Goal: Navigation & Orientation: Find specific page/section

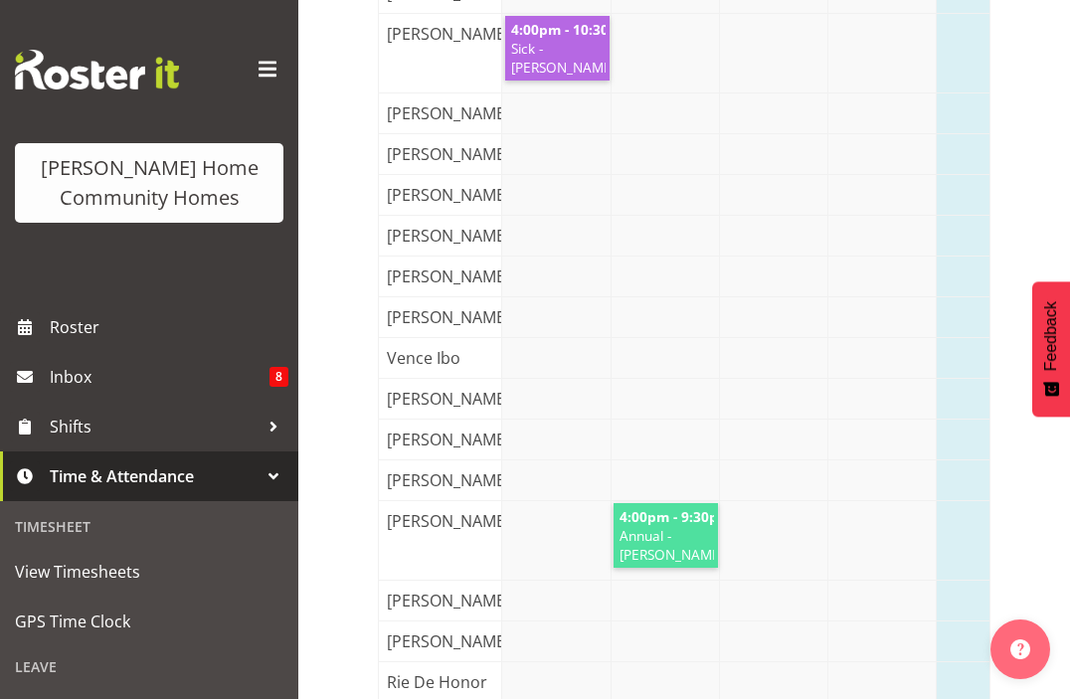
scroll to position [1204, 0]
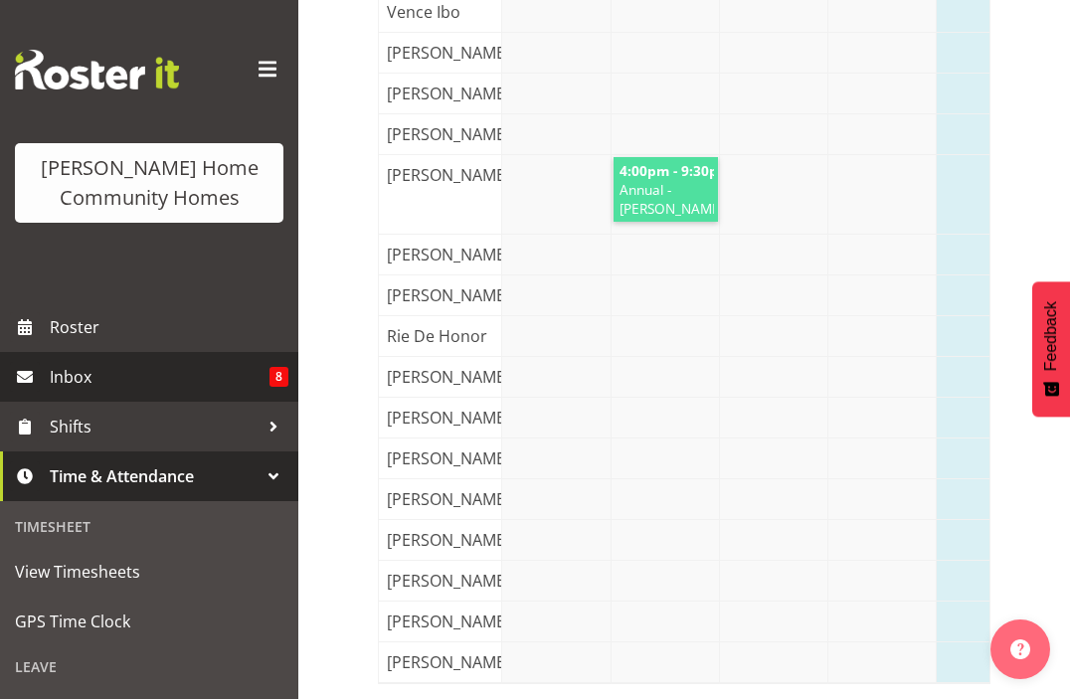
click at [210, 388] on span "Inbox" at bounding box center [160, 377] width 220 height 30
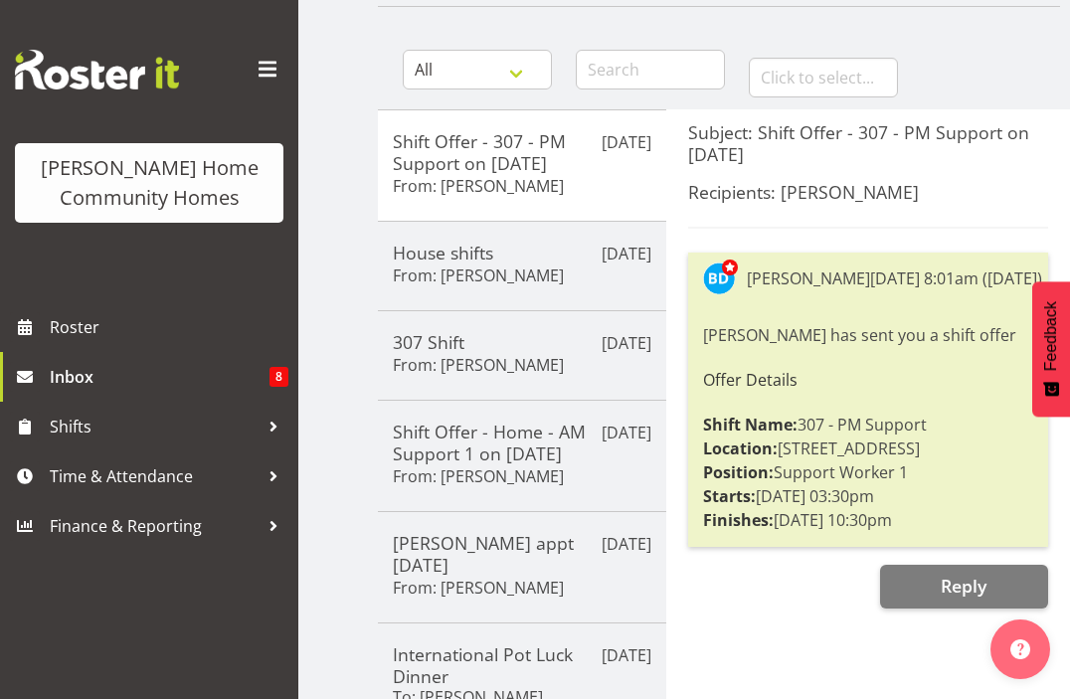
scroll to position [142, 0]
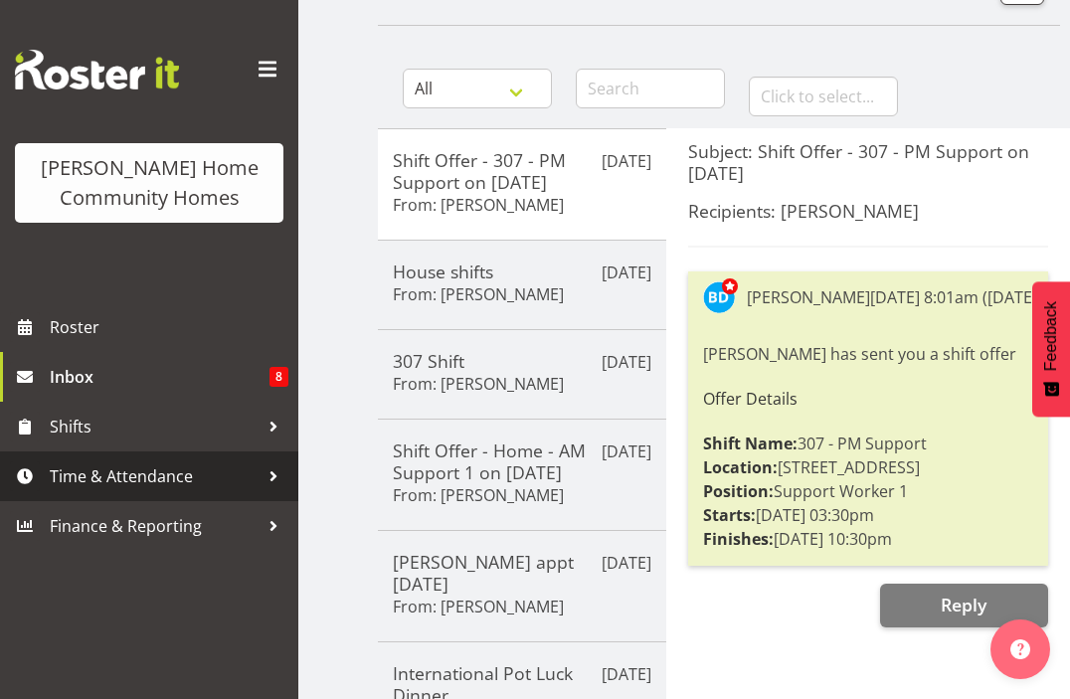
click at [177, 476] on span "Time & Attendance" at bounding box center [154, 476] width 209 height 30
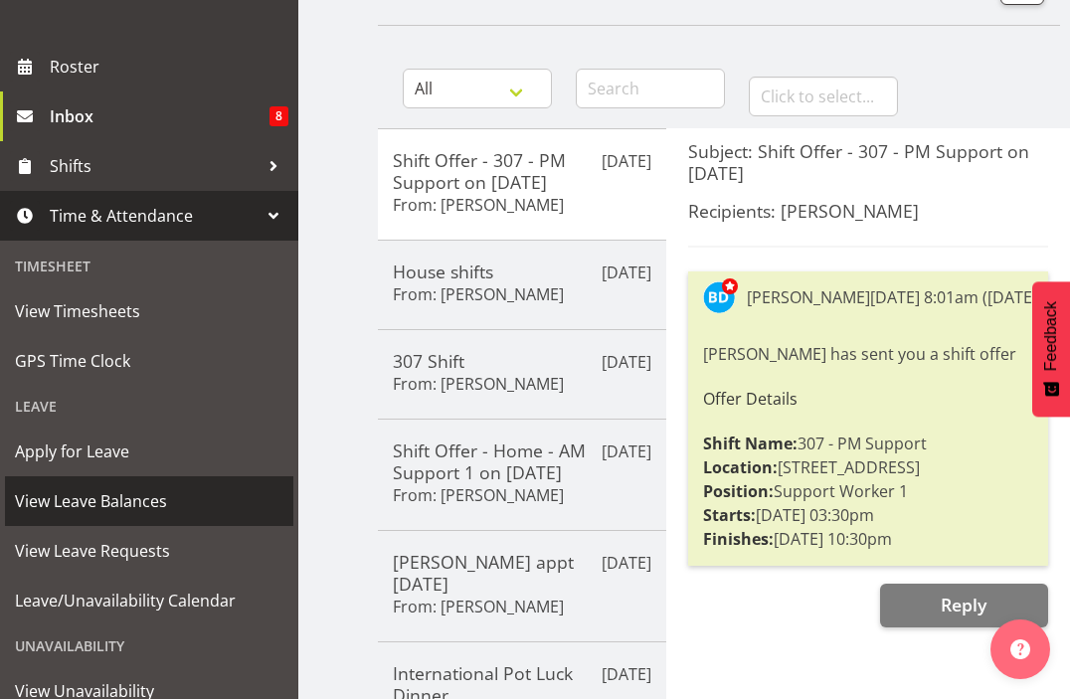
scroll to position [271, 0]
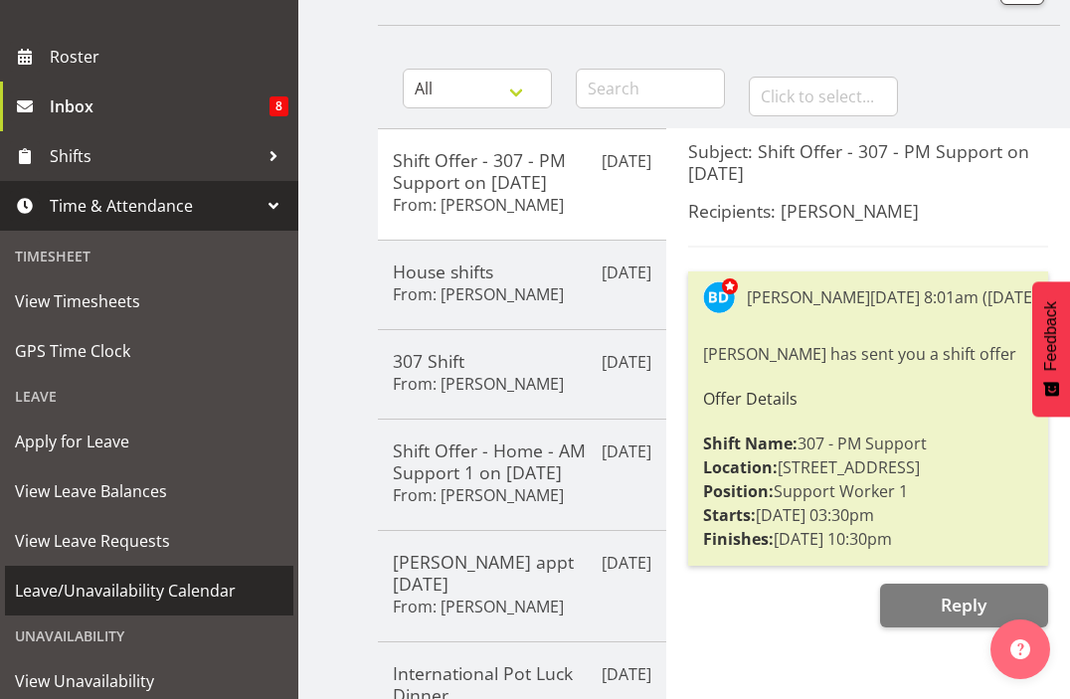
click at [132, 598] on span "Leave/Unavailability Calendar" at bounding box center [149, 591] width 269 height 30
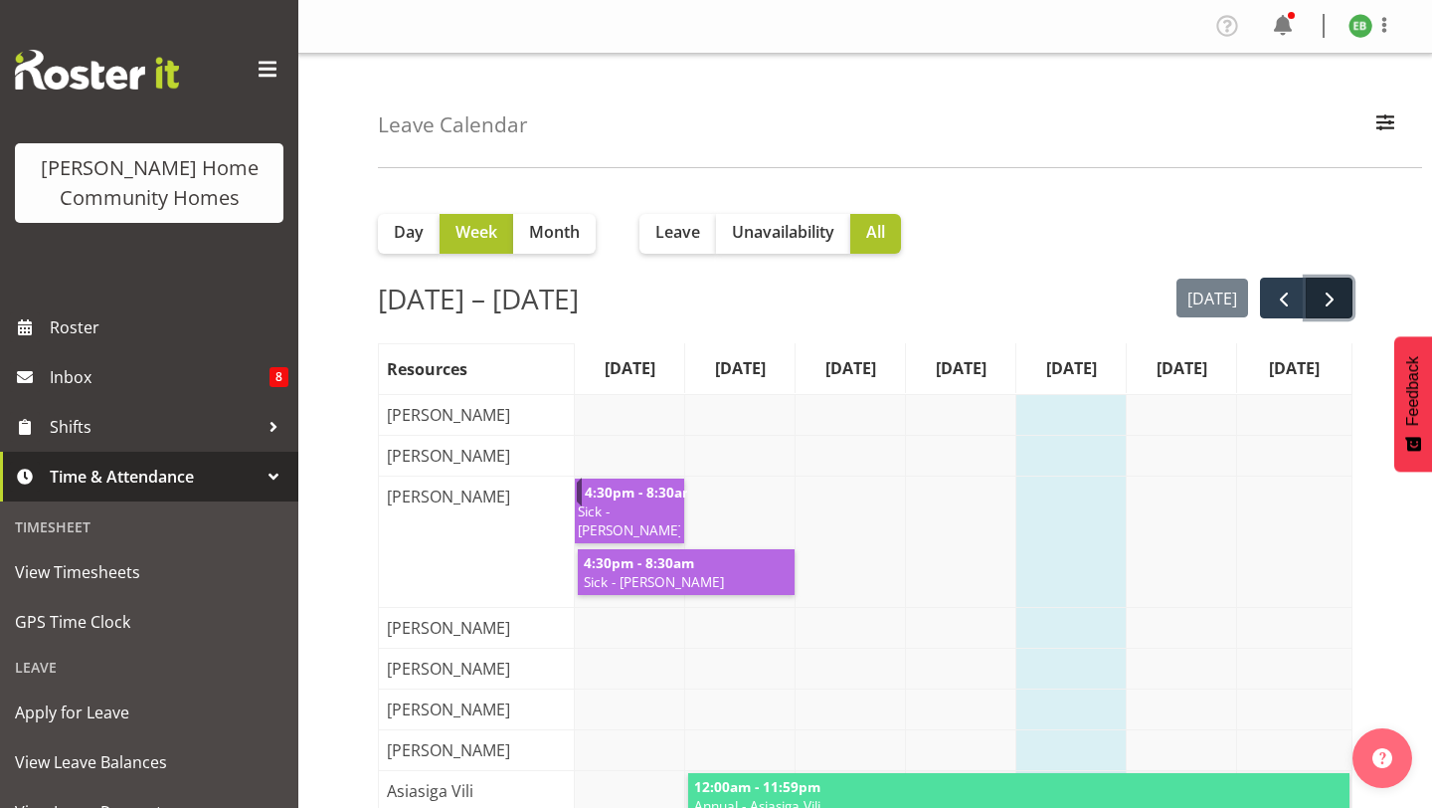
click at [1069, 307] on button "next" at bounding box center [1329, 297] width 47 height 41
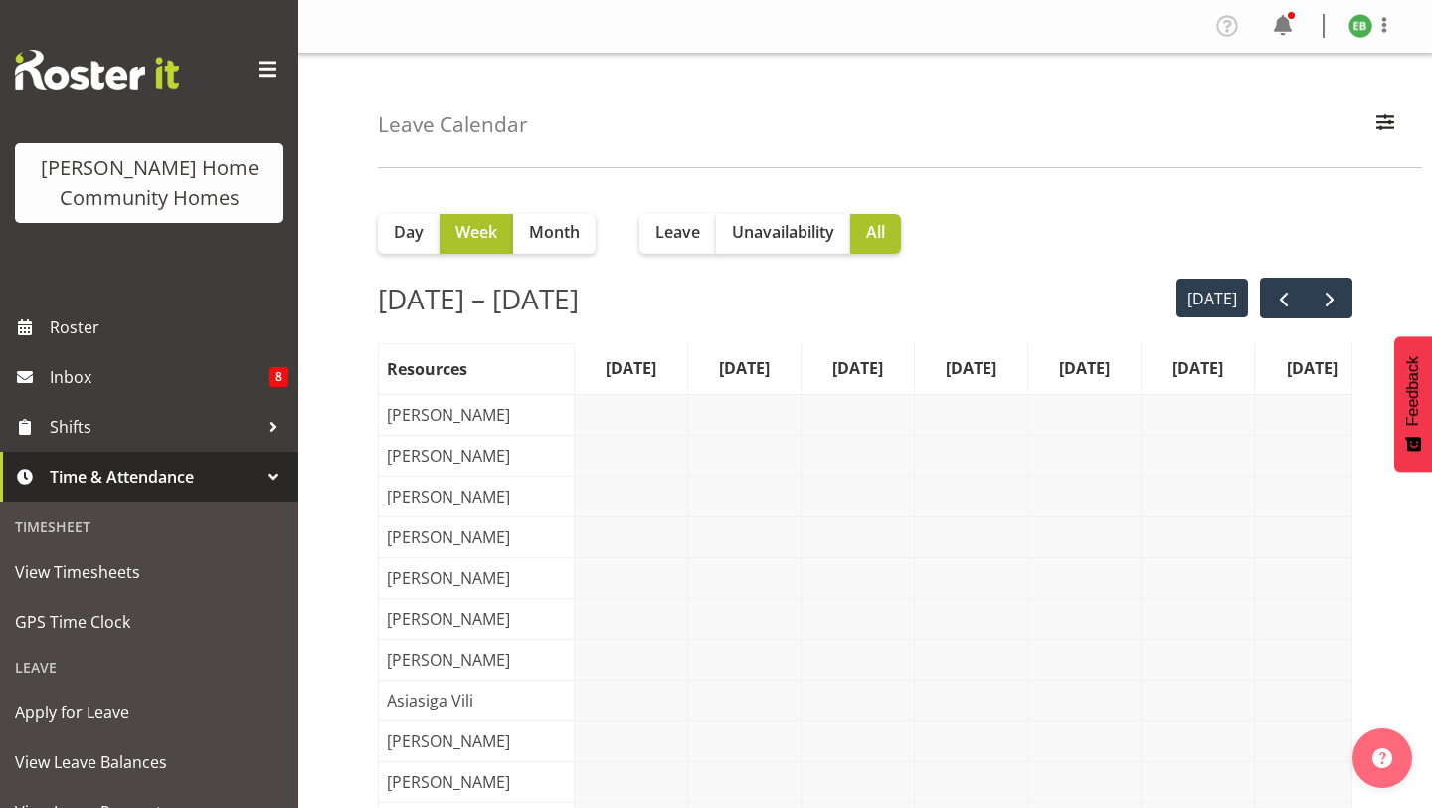
scroll to position [0, 17]
click at [1069, 312] on button "next" at bounding box center [1329, 297] width 47 height 41
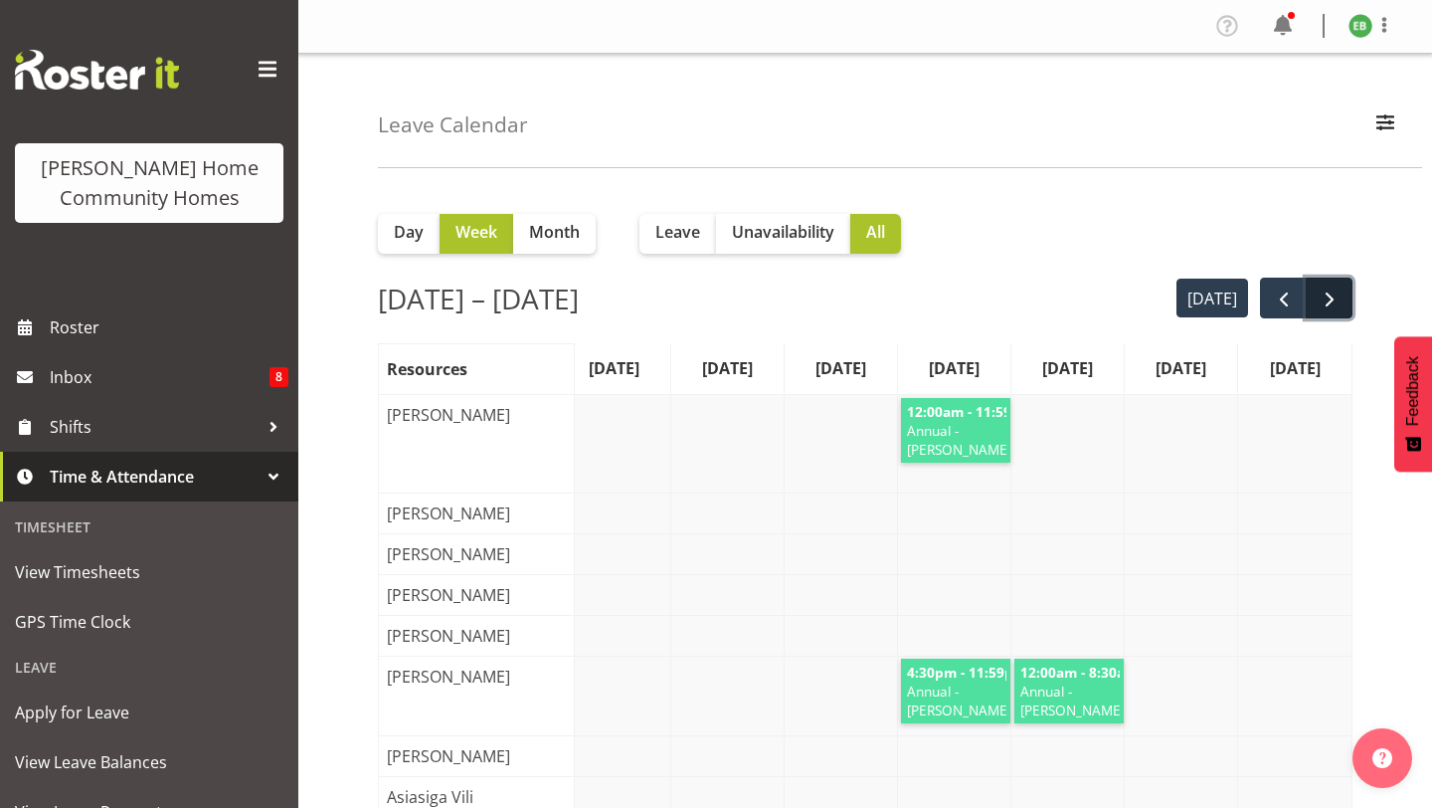
click at [1069, 294] on button "next" at bounding box center [1329, 297] width 47 height 41
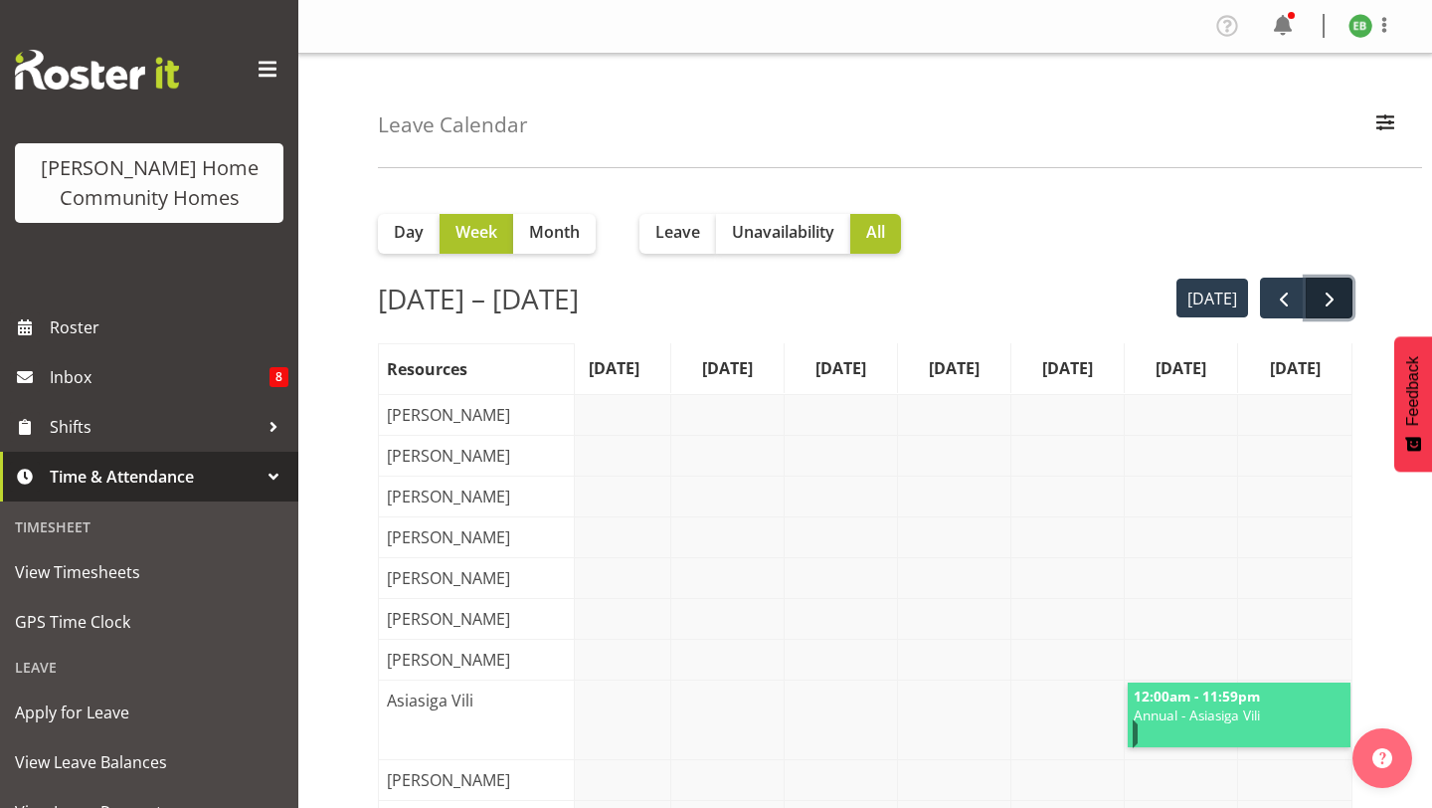
click at [1069, 301] on span "next" at bounding box center [1330, 299] width 24 height 24
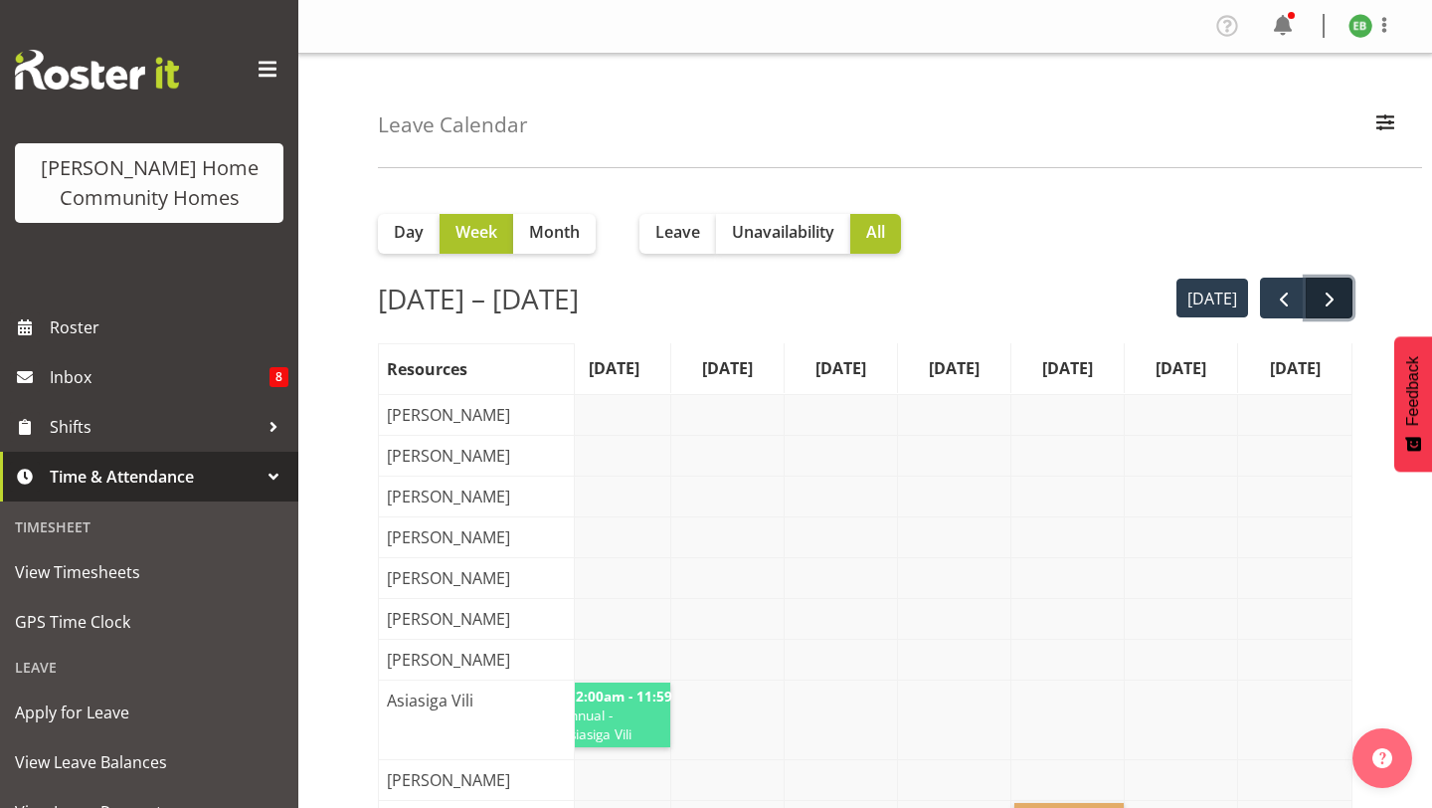
click at [1069, 314] on button "next" at bounding box center [1329, 297] width 47 height 41
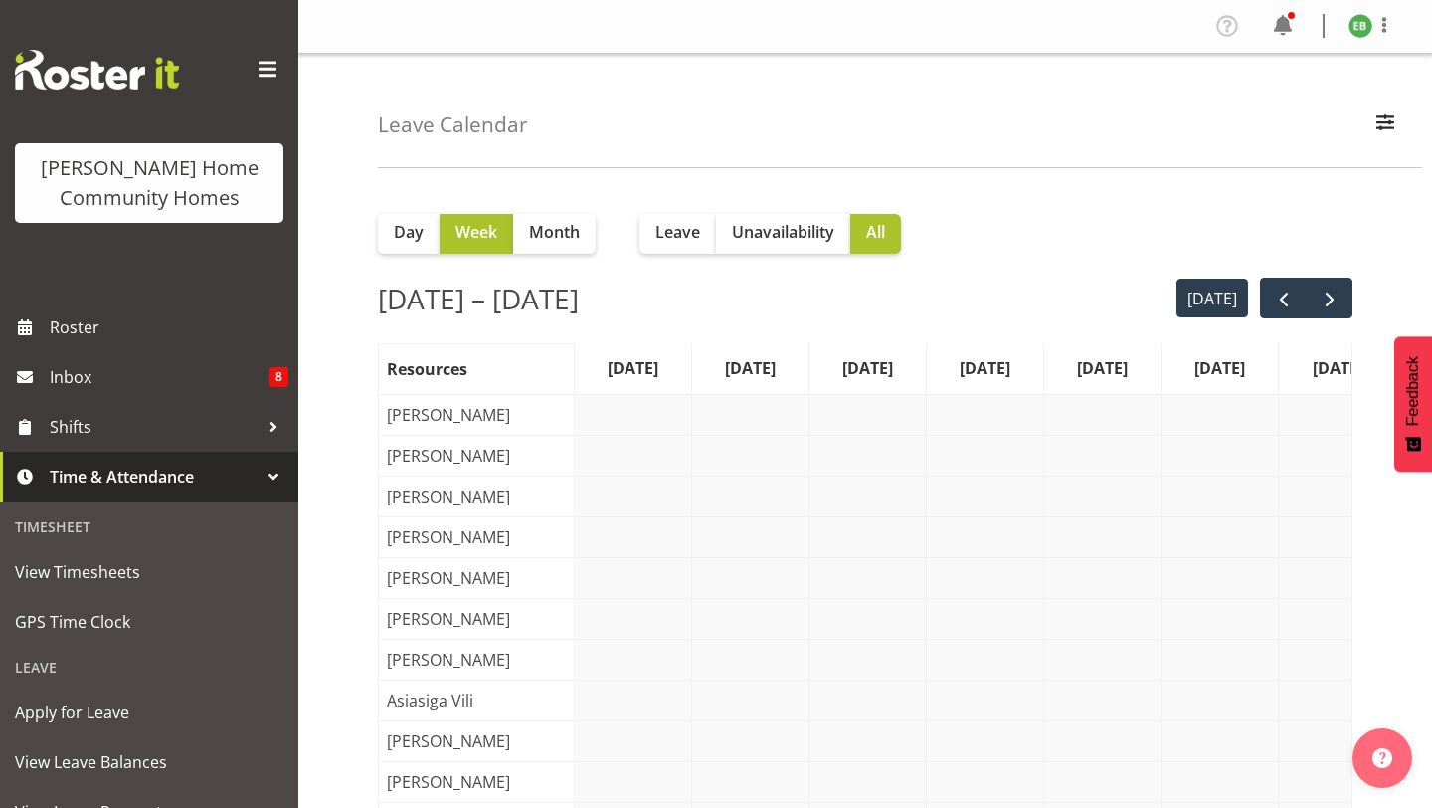
scroll to position [0, 30]
click at [1069, 304] on span "next" at bounding box center [1330, 299] width 24 height 24
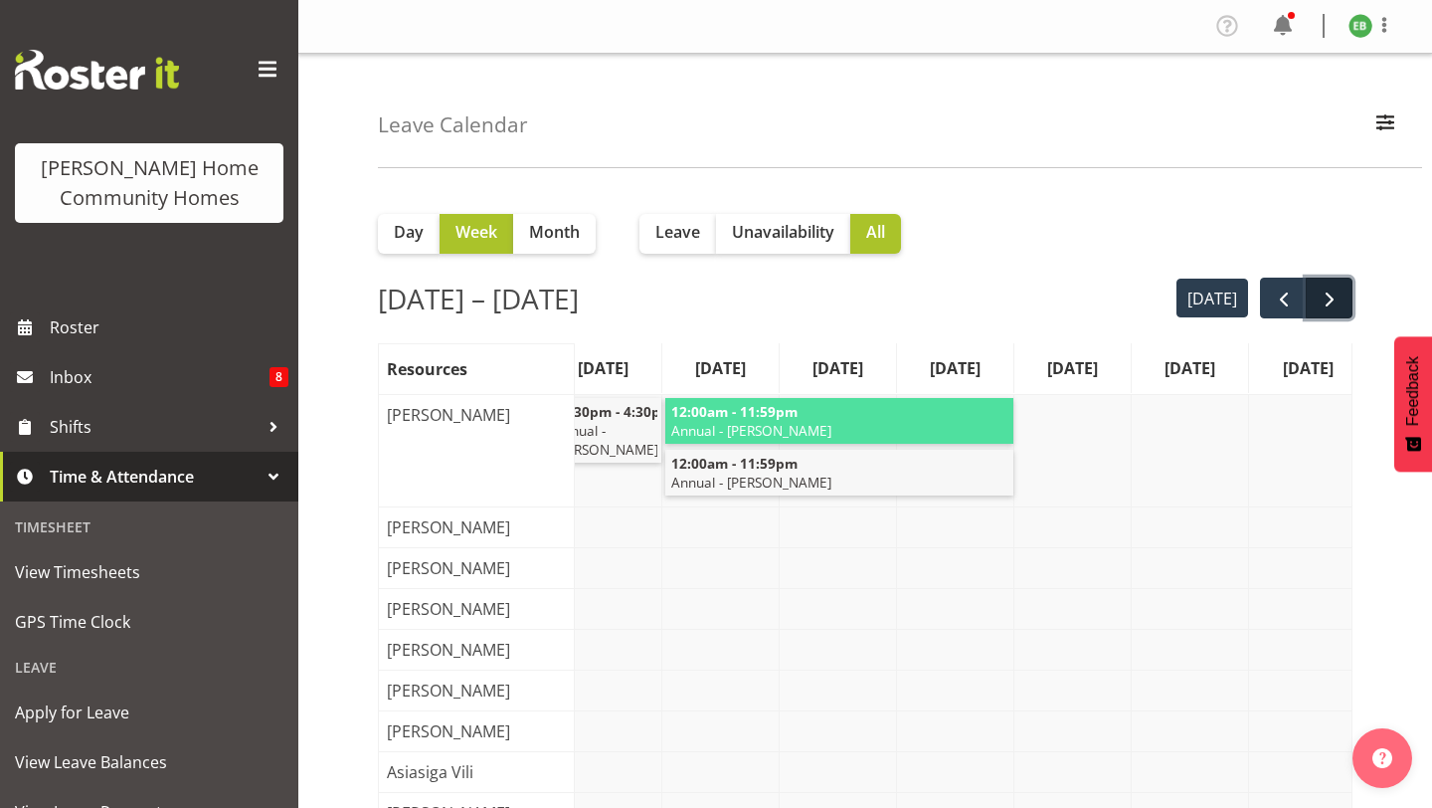
click at [1069, 303] on span "next" at bounding box center [1330, 299] width 24 height 24
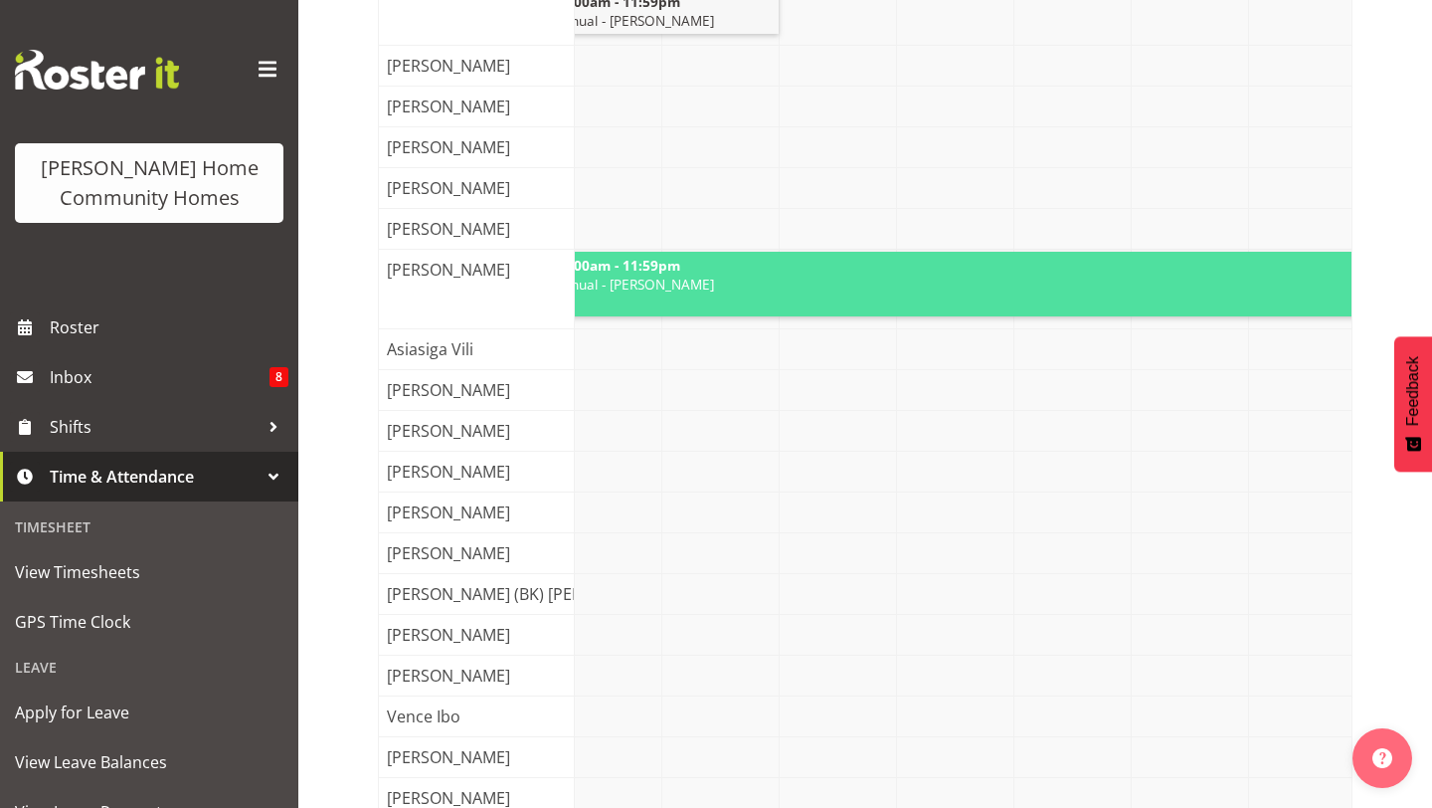
scroll to position [0, 0]
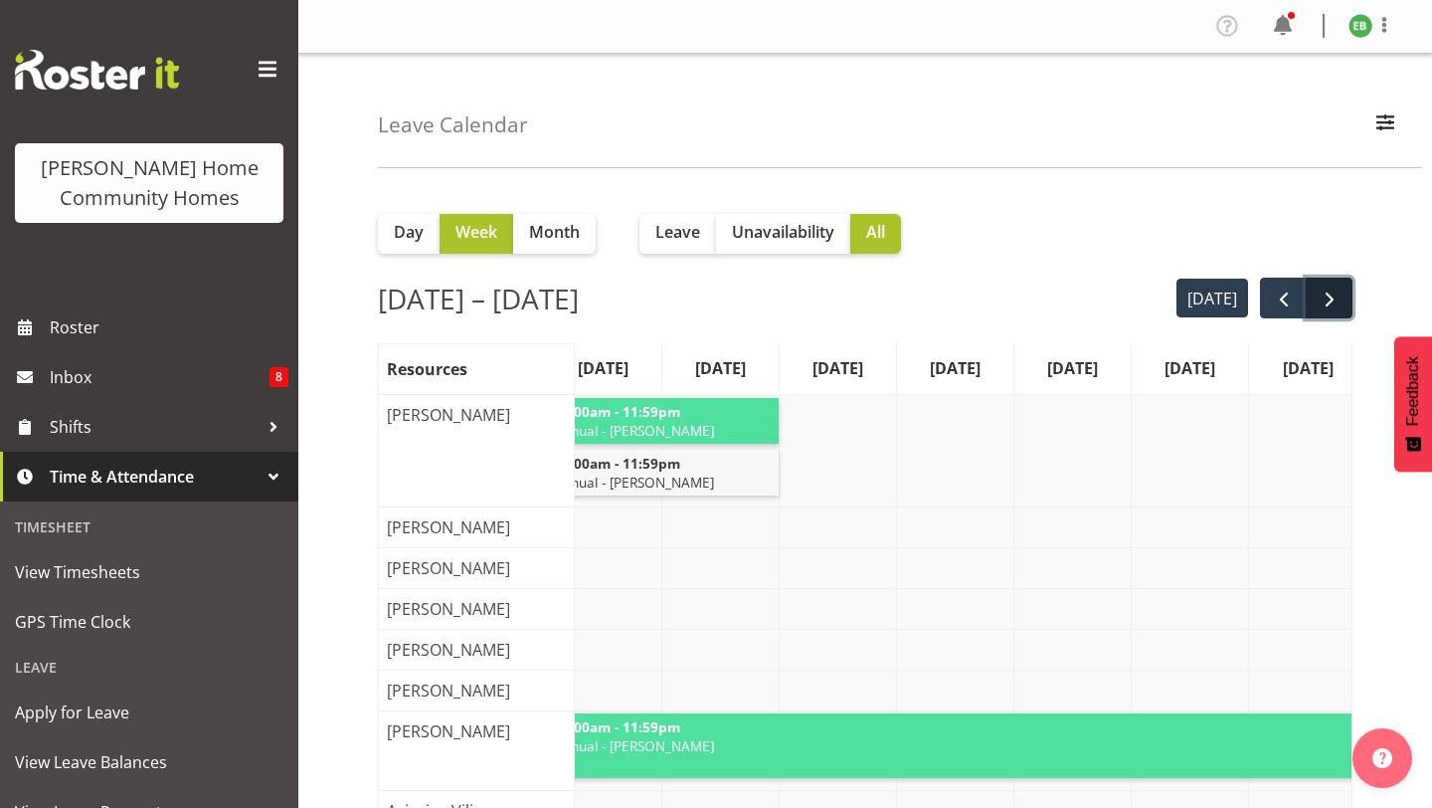
click at [1069, 313] on button "next" at bounding box center [1329, 297] width 47 height 41
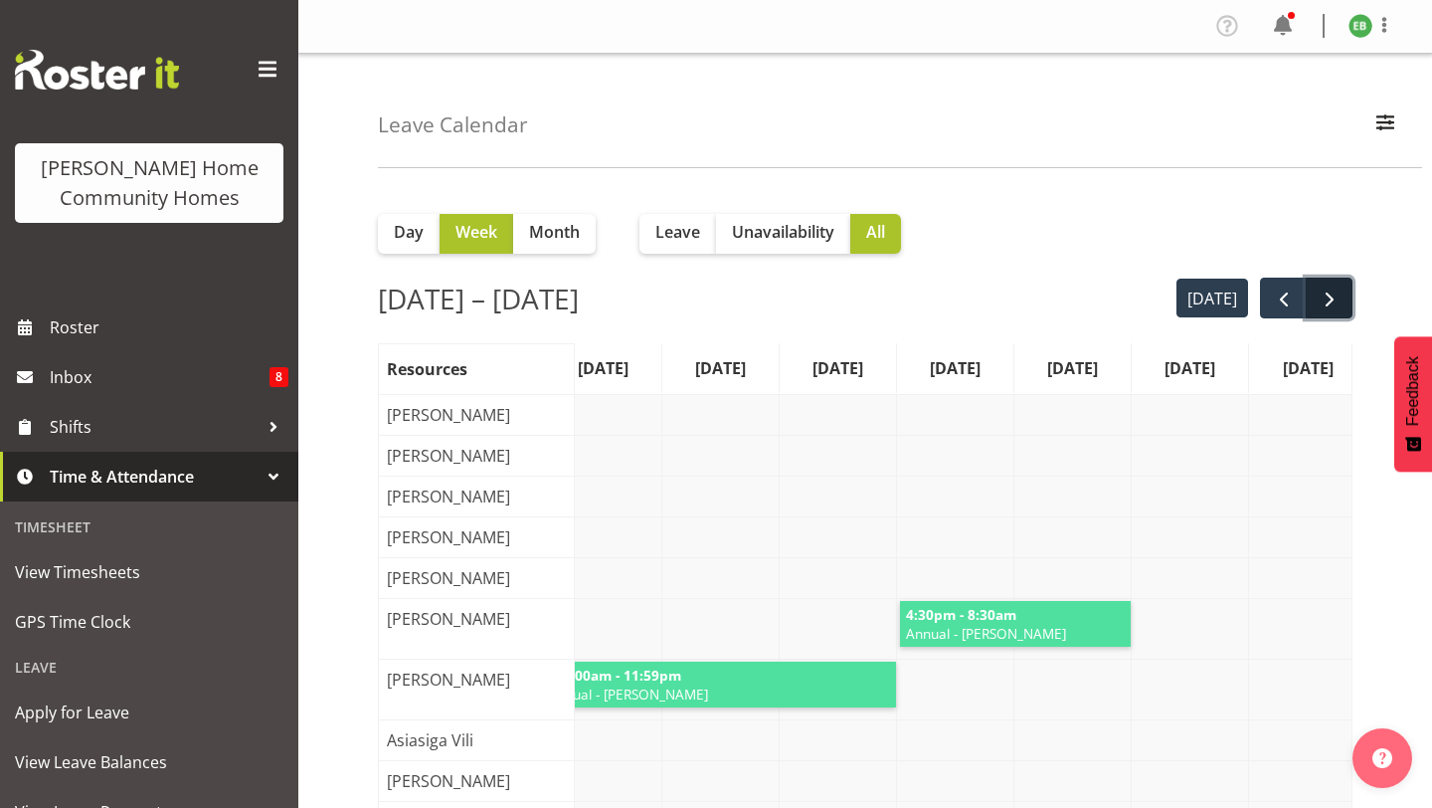
click at [1069, 288] on span "next" at bounding box center [1330, 299] width 24 height 24
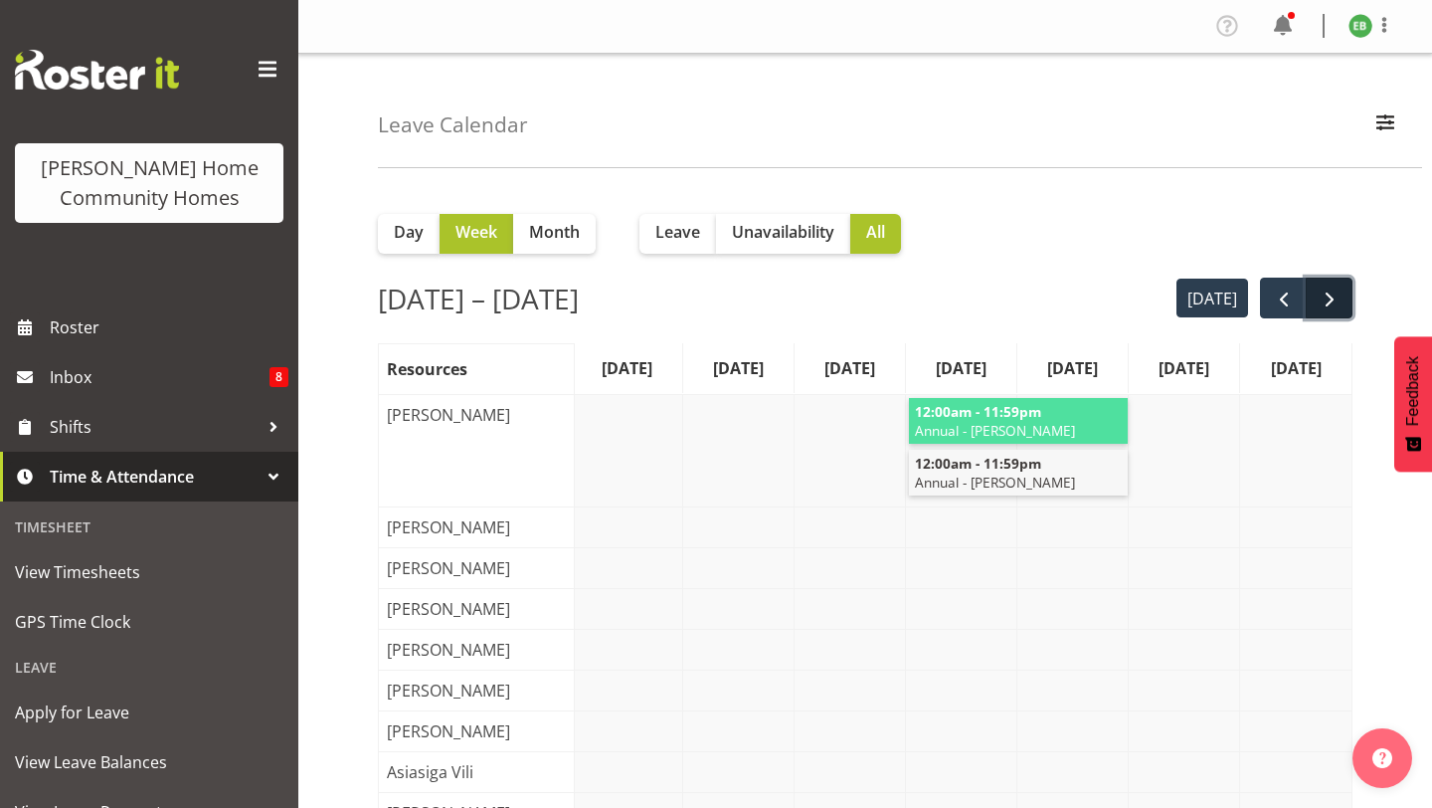
click at [1069, 304] on span "next" at bounding box center [1330, 299] width 24 height 24
